Goal: Find specific page/section: Find specific page/section

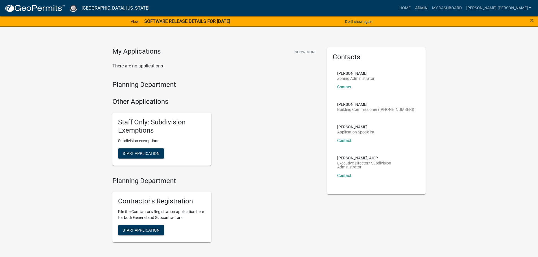
click at [430, 8] on link "Admin" at bounding box center [421, 8] width 17 height 11
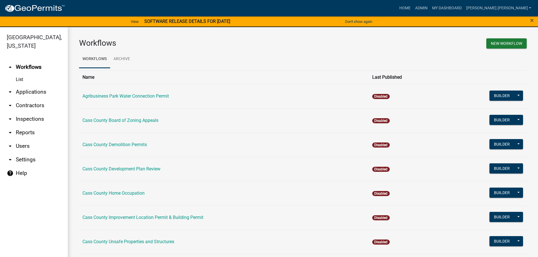
click at [32, 85] on link "arrow_drop_down Applications" at bounding box center [34, 92] width 68 height 14
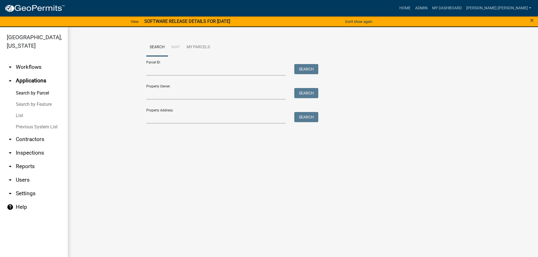
click at [23, 110] on link "List" at bounding box center [34, 115] width 68 height 11
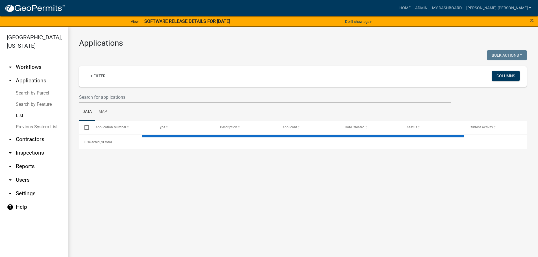
select select "3: 100"
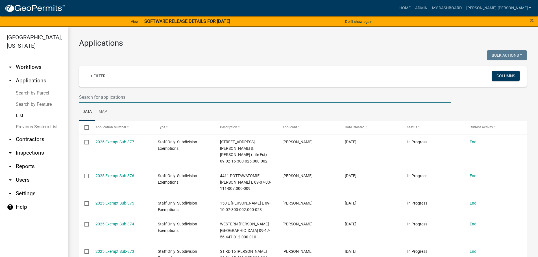
click at [94, 99] on input "text" at bounding box center [265, 98] width 372 height 12
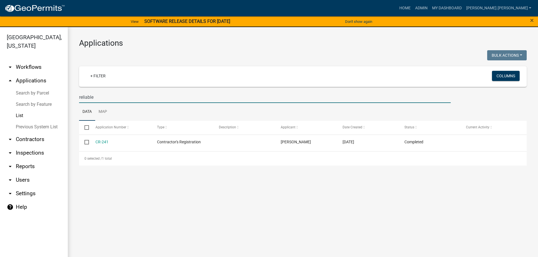
type input "reliable"
click at [21, 133] on link "arrow_drop_down Contractors" at bounding box center [34, 140] width 68 height 14
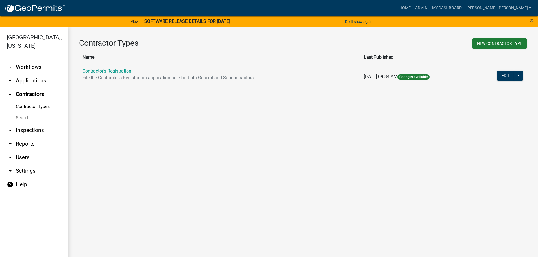
click at [24, 112] on link "Search" at bounding box center [34, 117] width 68 height 11
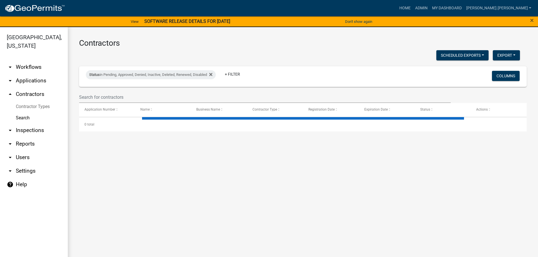
select select "3: 100"
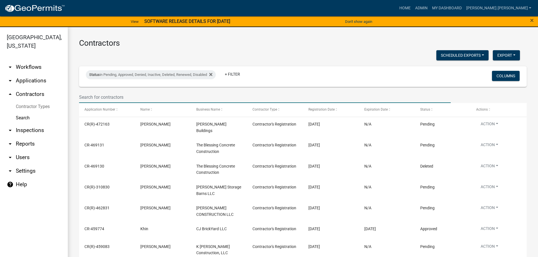
click at [99, 96] on input "text" at bounding box center [265, 98] width 372 height 12
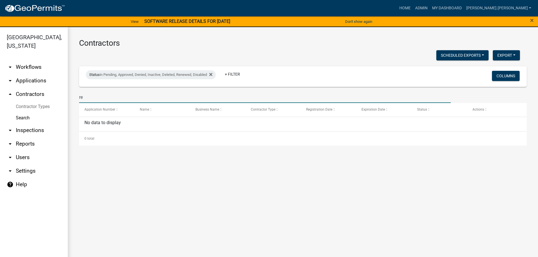
type input "r"
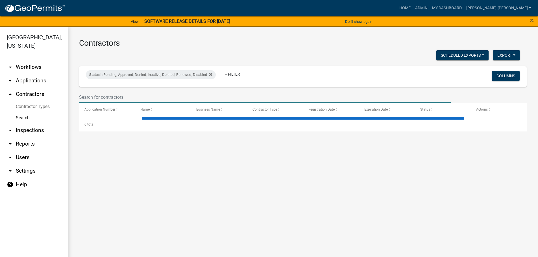
select select "3: 100"
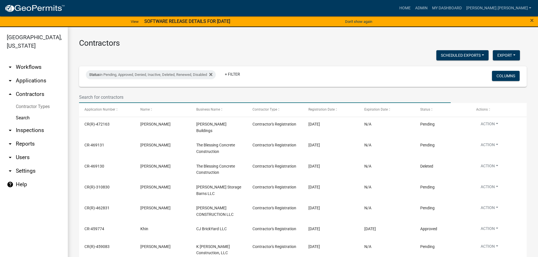
click at [98, 97] on input "text" at bounding box center [265, 98] width 372 height 12
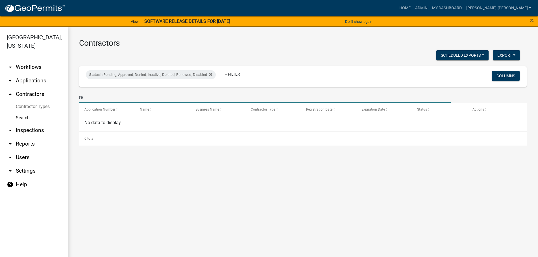
type input "r"
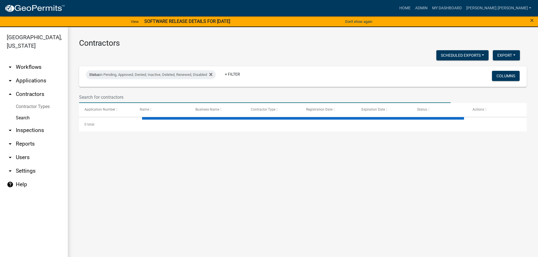
select select "3: 100"
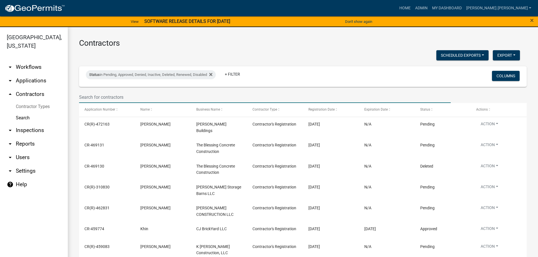
click at [136, 94] on input "text" at bounding box center [265, 98] width 372 height 12
